Goal: Task Accomplishment & Management: Complete application form

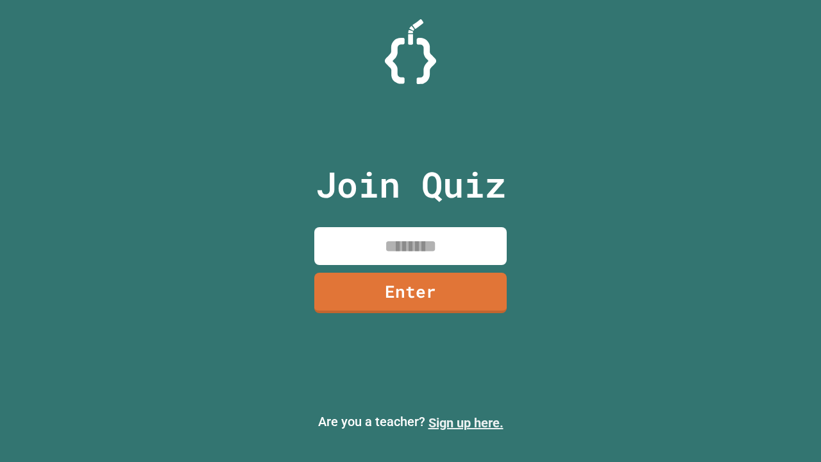
click at [465, 423] on link "Sign up here." at bounding box center [465, 422] width 75 height 15
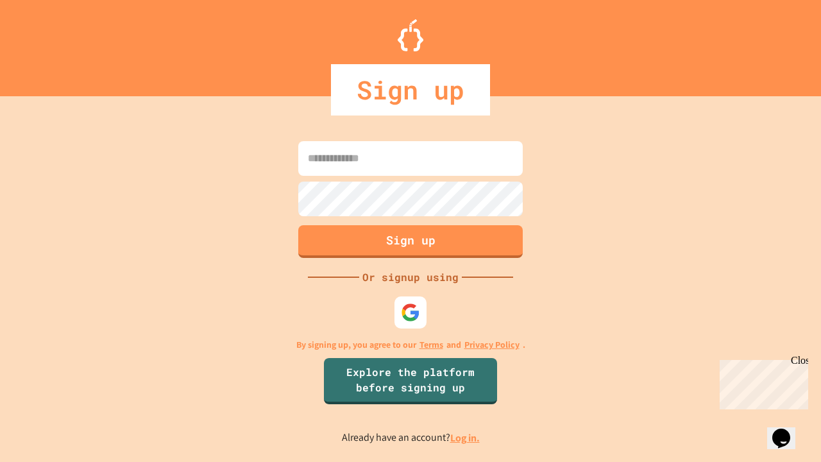
click at [465, 437] on link "Log in." at bounding box center [464, 437] width 29 height 13
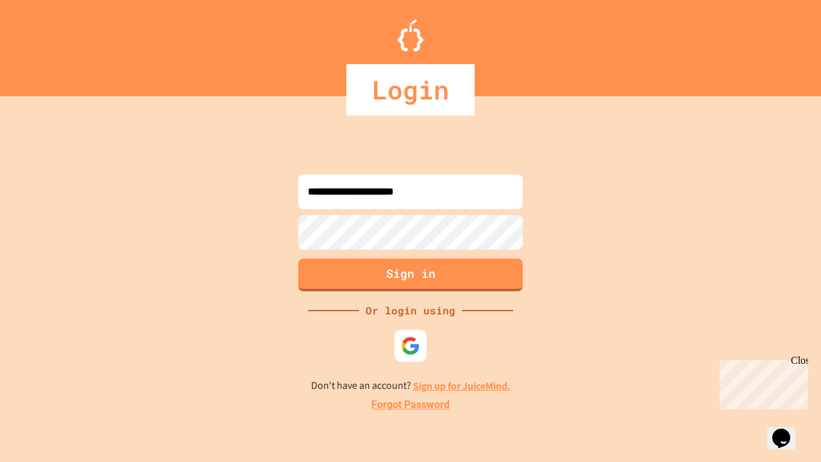
type input "**********"
